Goal: Find contact information

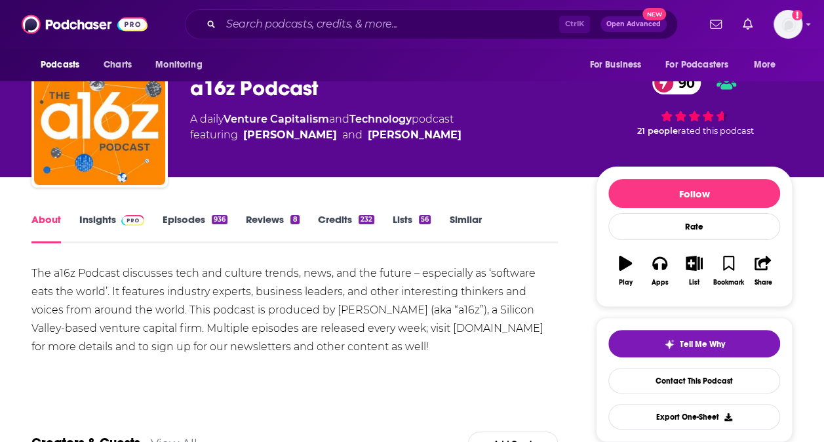
scroll to position [35, 0]
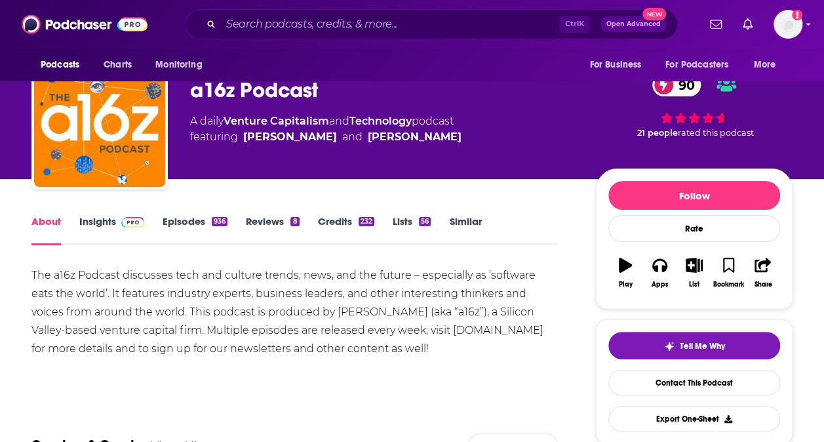
click at [99, 222] on link "Insights" at bounding box center [111, 230] width 65 height 30
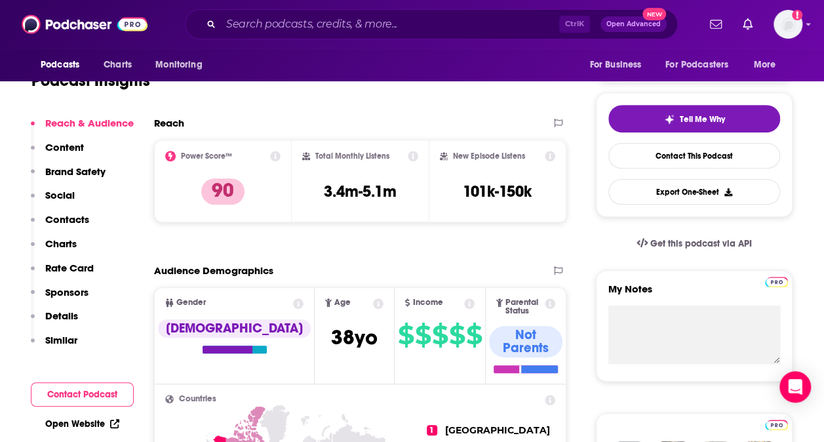
scroll to position [264, 0]
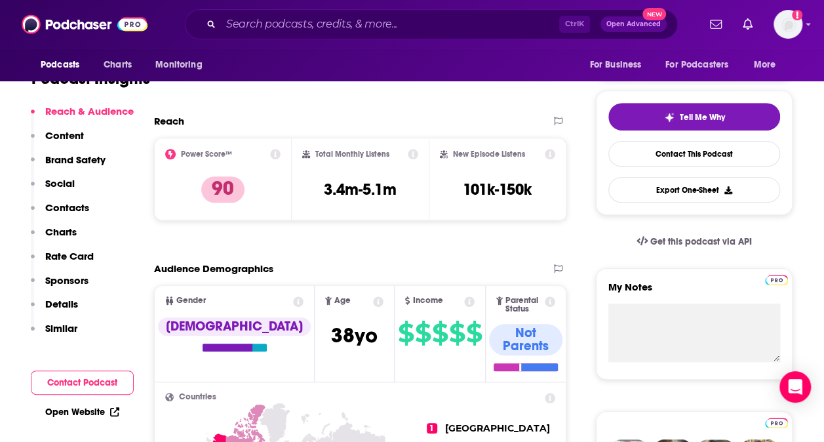
click at [56, 207] on p "Contacts" at bounding box center [67, 207] width 44 height 12
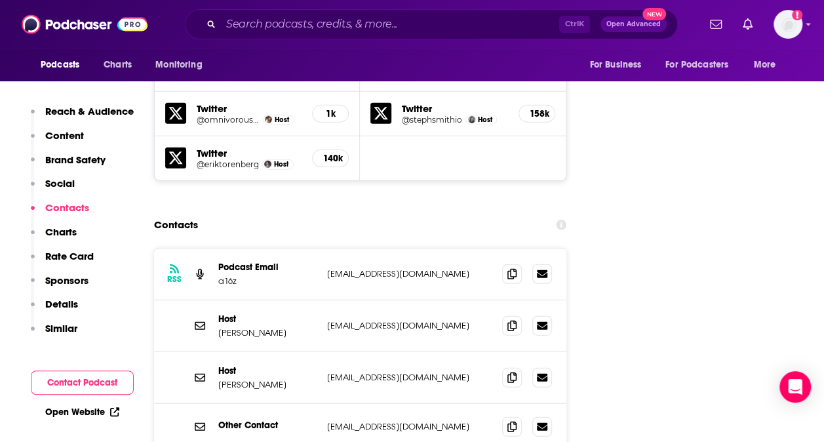
scroll to position [1601, 0]
click at [512, 420] on icon at bounding box center [512, 425] width 9 height 10
click at [513, 319] on icon at bounding box center [512, 324] width 9 height 10
click at [515, 319] on icon at bounding box center [512, 324] width 9 height 10
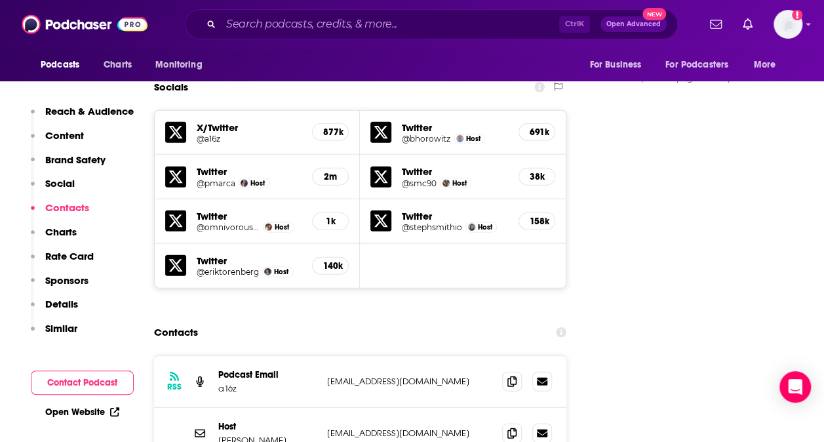
scroll to position [1488, 0]
